Goal: Task Accomplishment & Management: Manage account settings

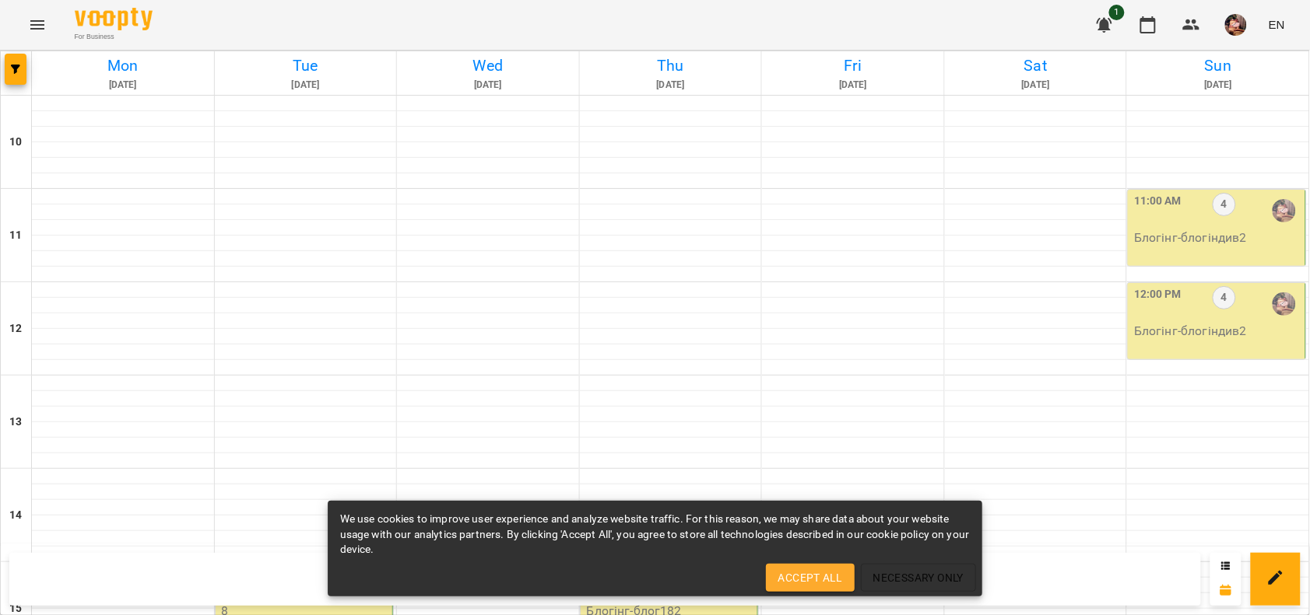
scroll to position [310, 0]
click at [286, 602] on p "8" at bounding box center [306, 611] width 168 height 19
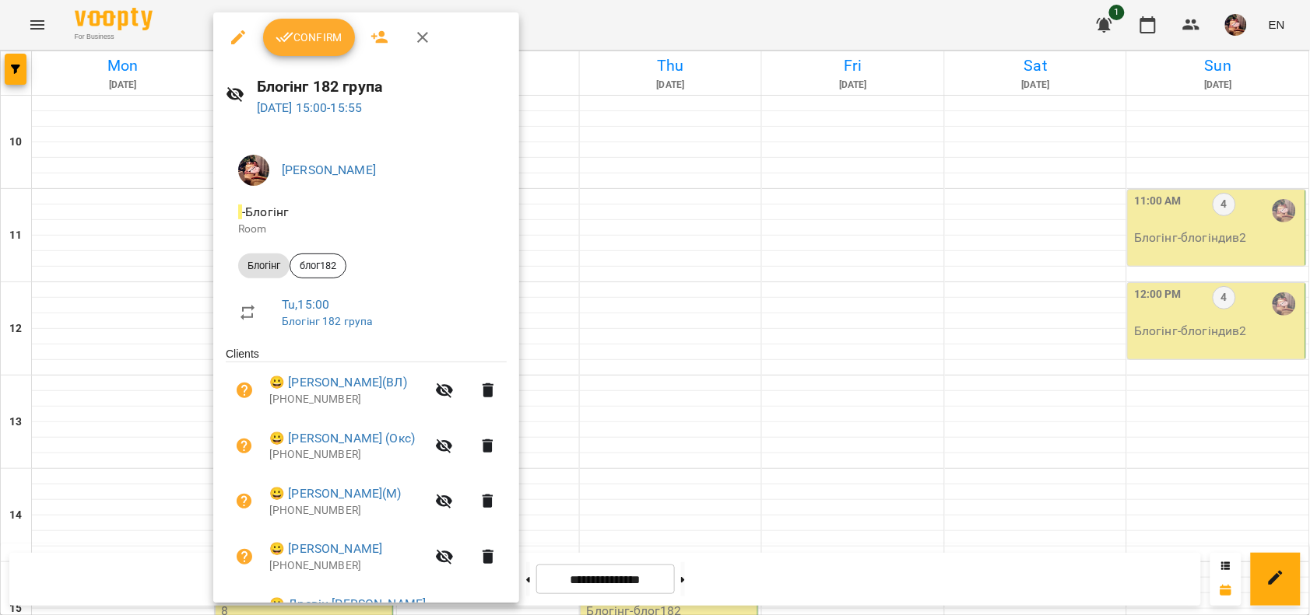
click at [304, 28] on span "Confirm" at bounding box center [308, 37] width 67 height 19
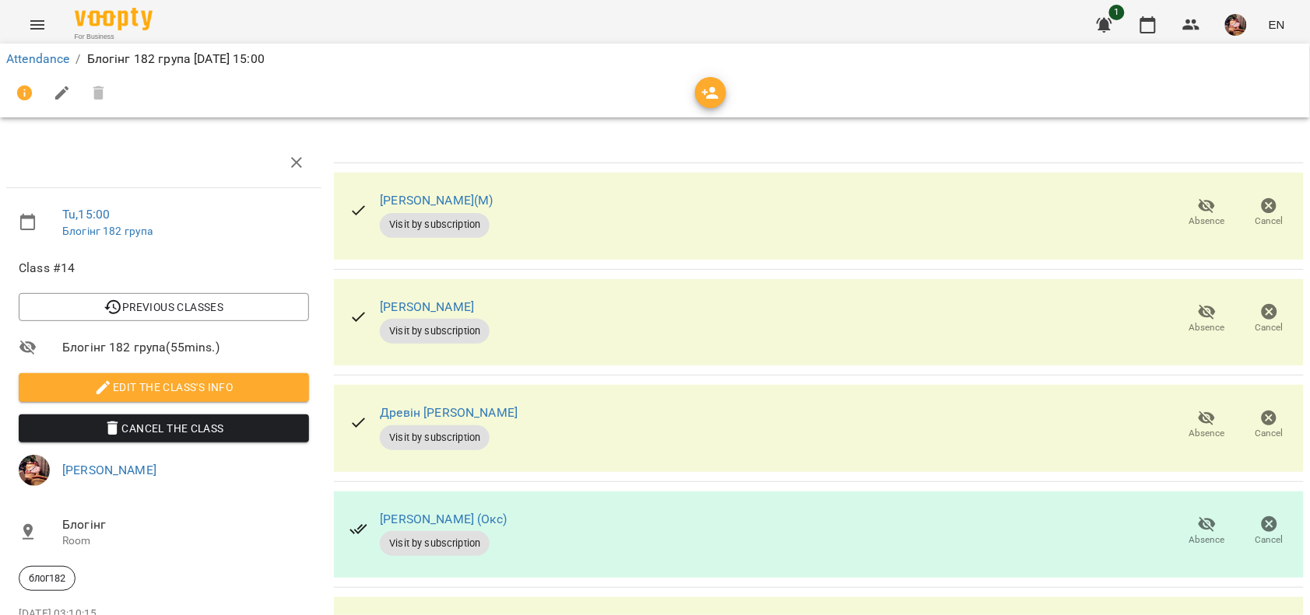
click at [1189, 216] on span "Absence" at bounding box center [1207, 221] width 36 height 13
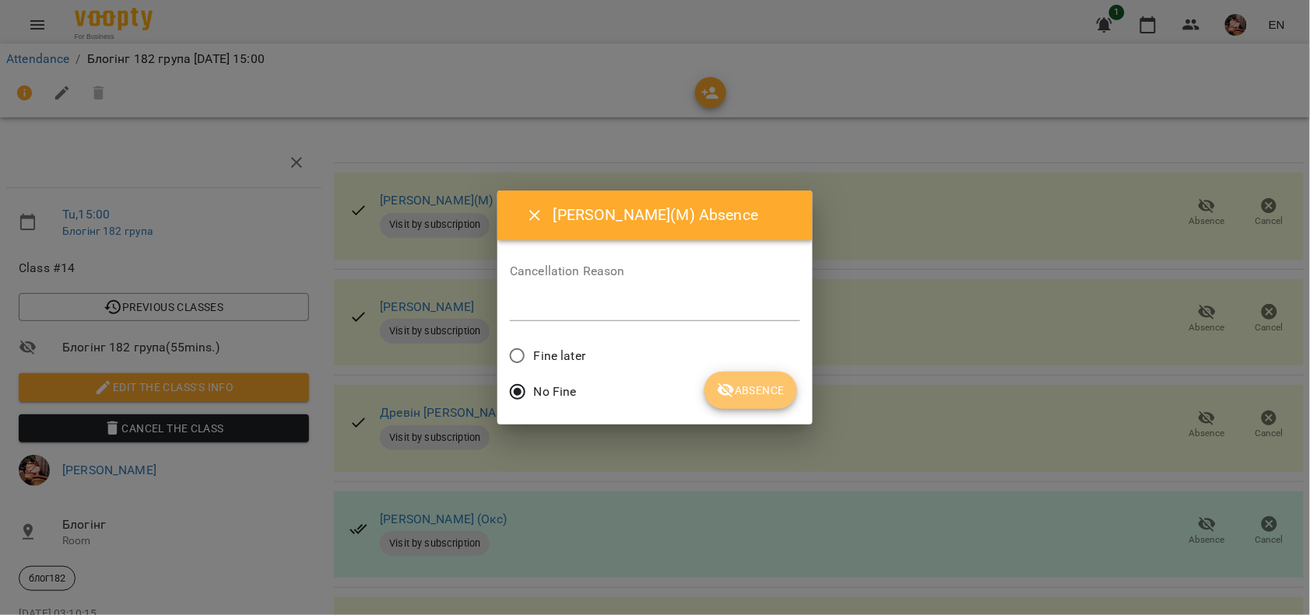
click at [755, 387] on span "Absence" at bounding box center [751, 390] width 68 height 19
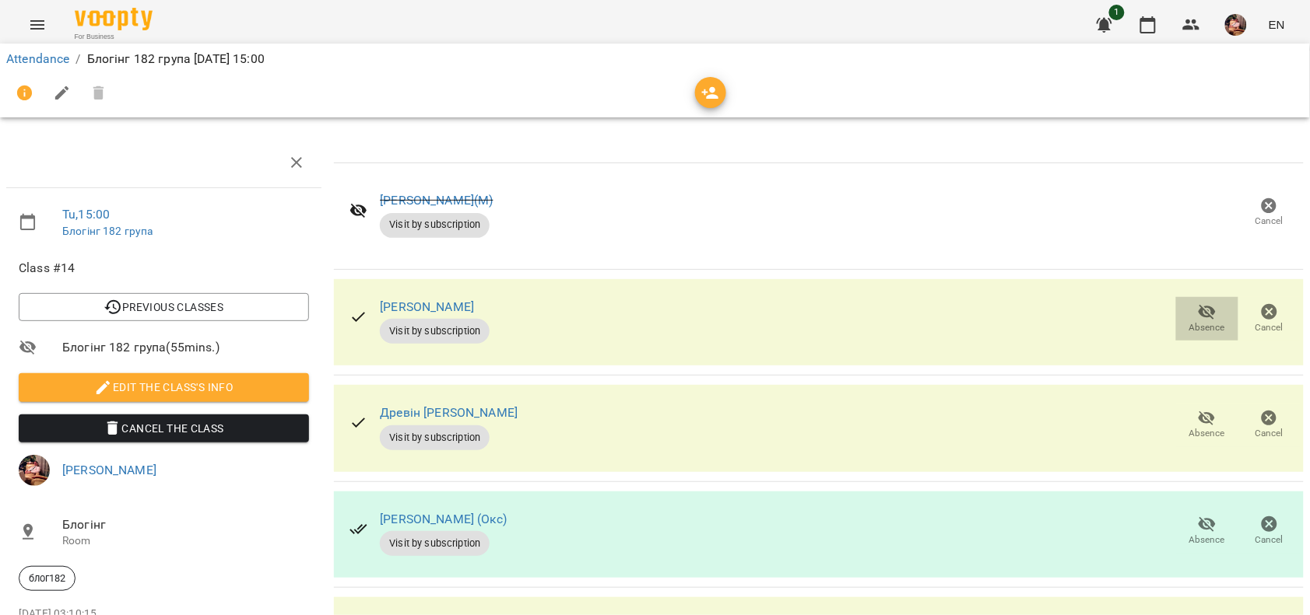
click at [1198, 315] on icon "button" at bounding box center [1207, 312] width 19 height 19
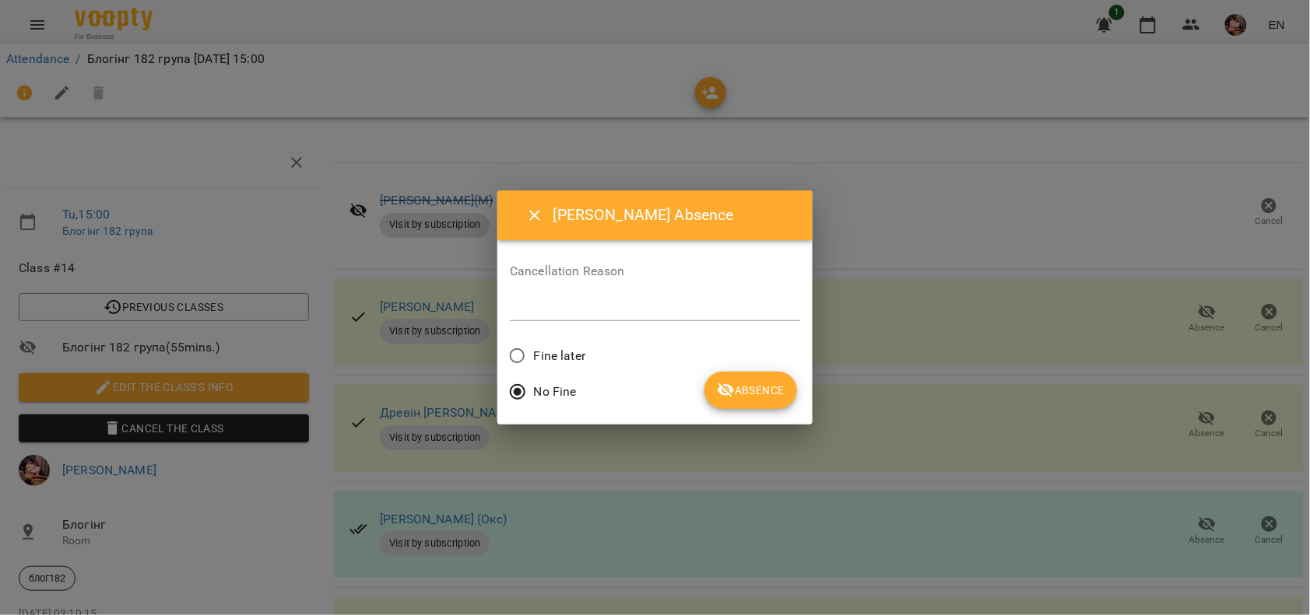
click at [749, 394] on span "Absence" at bounding box center [751, 390] width 68 height 19
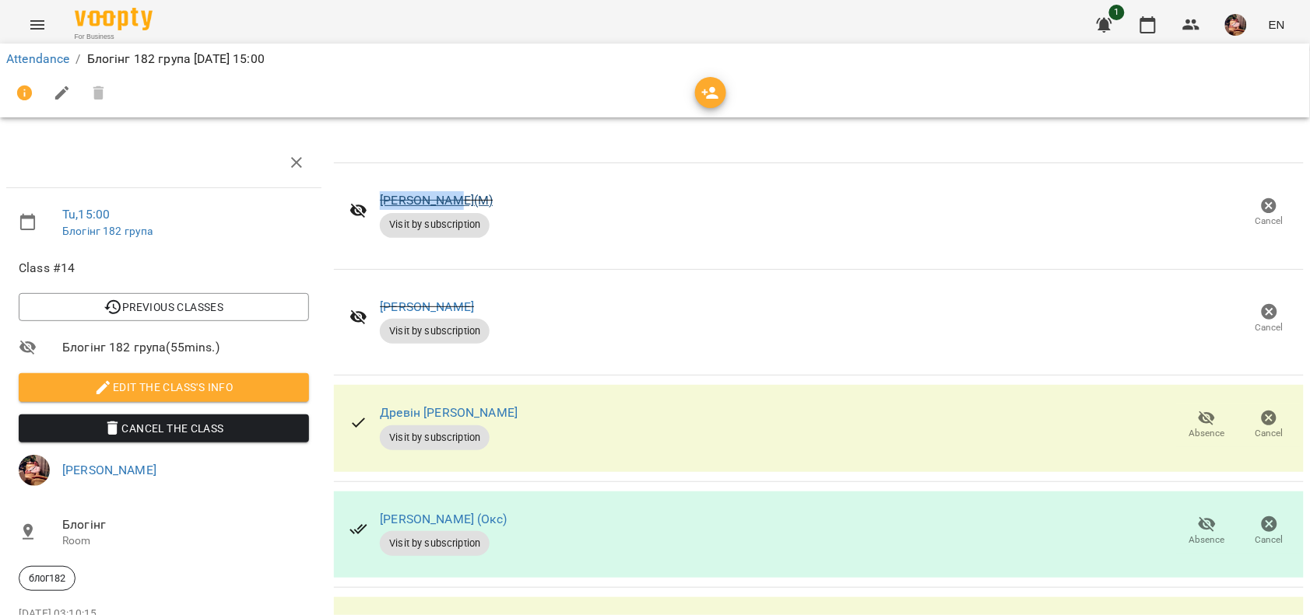
drag, startPoint x: 468, startPoint y: 203, endPoint x: 378, endPoint y: 198, distance: 89.6
click at [380, 198] on div "[PERSON_NAME](М)" at bounding box center [436, 200] width 113 height 19
copy link "[PERSON_NAME](М)"
